Goal: Task Accomplishment & Management: Use online tool/utility

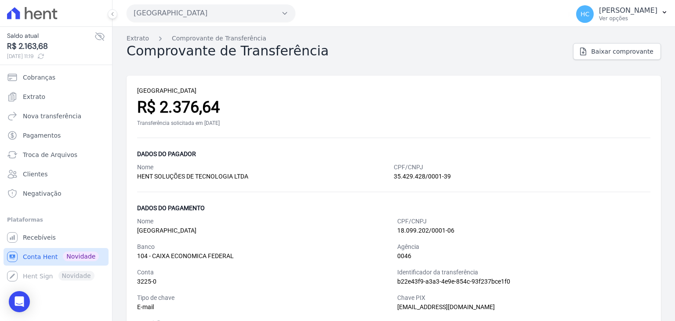
click at [36, 261] on link "Conta Hent Novidade" at bounding box center [56, 257] width 105 height 18
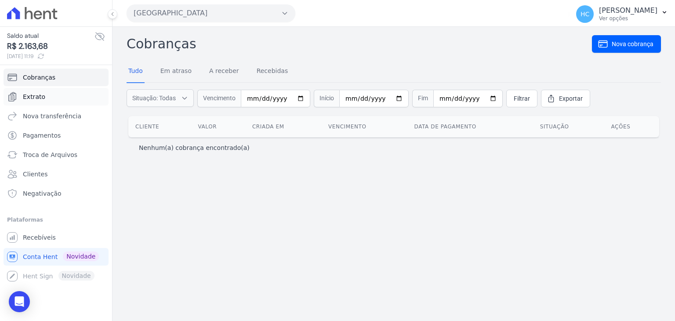
click at [36, 96] on span "Extrato" at bounding box center [34, 96] width 22 height 9
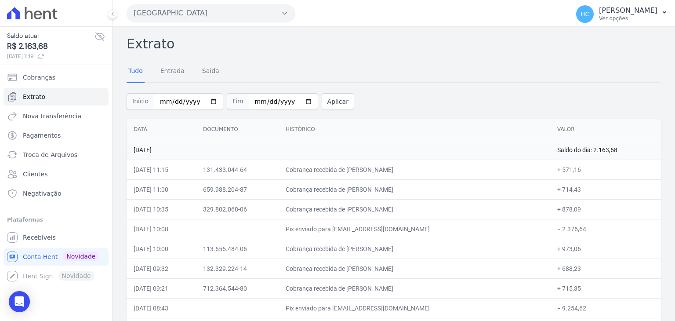
click at [35, 42] on span "R$ 2.163,68" at bounding box center [50, 46] width 87 height 12
copy span "2.163,68"
click at [36, 113] on span "Nova transferência" at bounding box center [52, 116] width 58 height 9
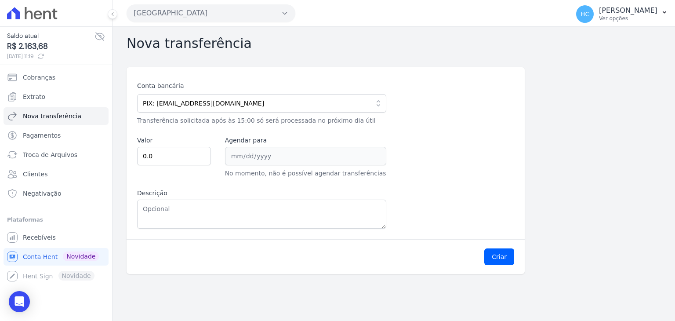
click at [222, 59] on div "Nova transferência Conta bancária PIX: financeiro@priori.com.vc 104 - CAIXA ECO…" at bounding box center [394, 174] width 563 height 294
click at [323, 44] on h2 "Nova transferência" at bounding box center [394, 44] width 534 height 16
click at [28, 41] on span "R$ 2.163,68" at bounding box center [50, 46] width 87 height 12
copy span "2.163,68"
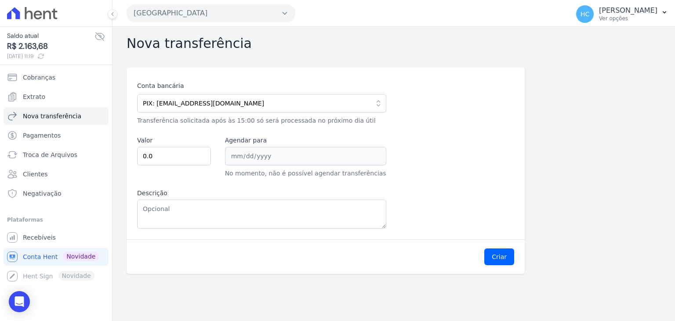
click at [443, 233] on div "Conta bancária PIX: financeiro@priori.com.vc 104 - CAIXA ECONOMICA FEDERAL AG: …" at bounding box center [326, 153] width 398 height 172
click at [24, 99] on span "Extrato" at bounding box center [34, 96] width 22 height 9
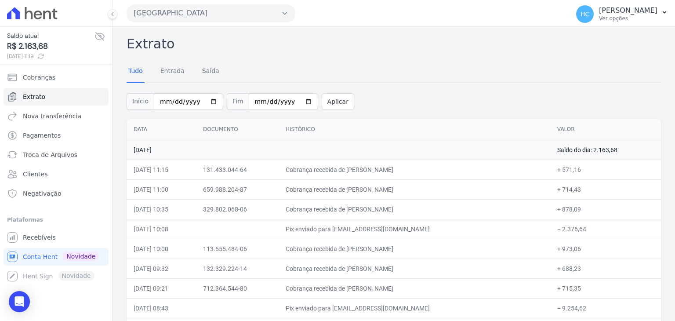
click at [561, 229] on td "− 2.376,64" at bounding box center [605, 229] width 111 height 20
copy td "2.376,64"
